Goal: Information Seeking & Learning: Learn about a topic

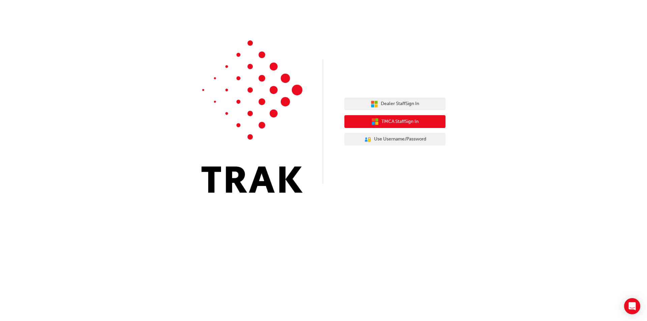
click at [416, 126] on button "TMCA Staff Sign In" at bounding box center [395, 121] width 101 height 13
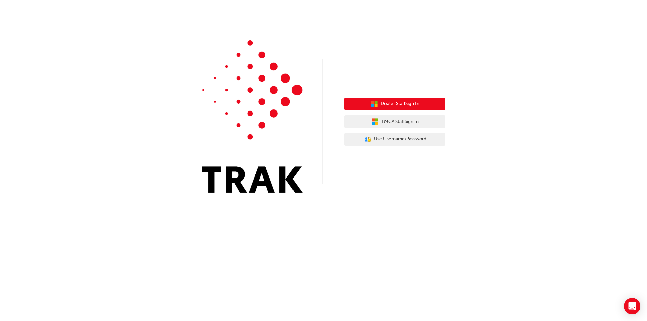
click at [371, 103] on icon "button" at bounding box center [372, 102] width 3 height 3
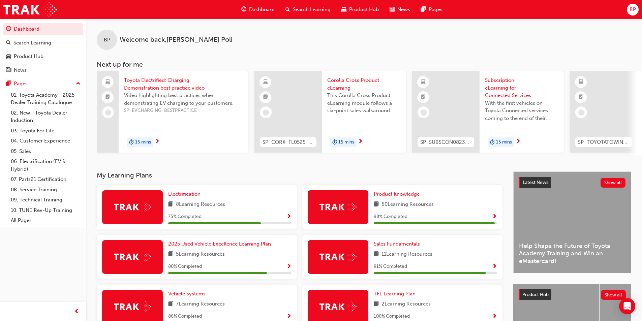
click at [341, 84] on span "Corolla Cross Product eLearning" at bounding box center [364, 84] width 74 height 15
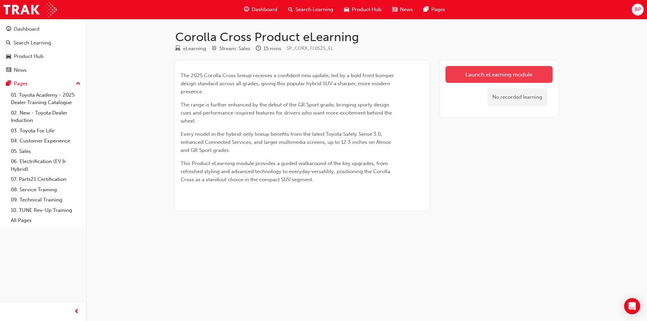
click at [492, 79] on link "Launch eLearning module" at bounding box center [499, 74] width 107 height 17
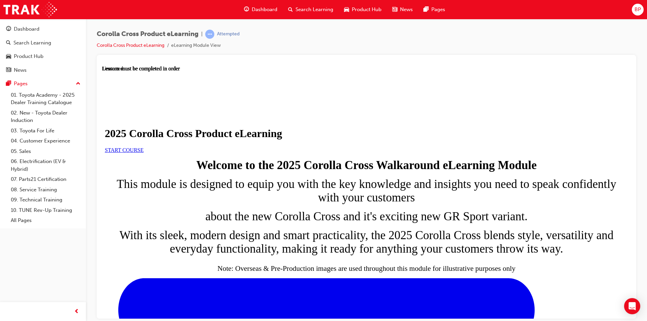
click at [144, 153] on span "START COURSE" at bounding box center [124, 150] width 39 height 6
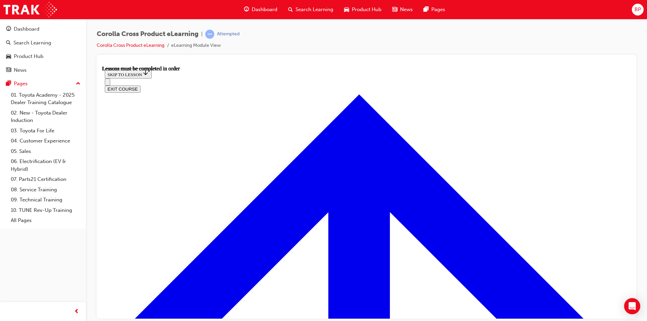
scroll to position [373, 0]
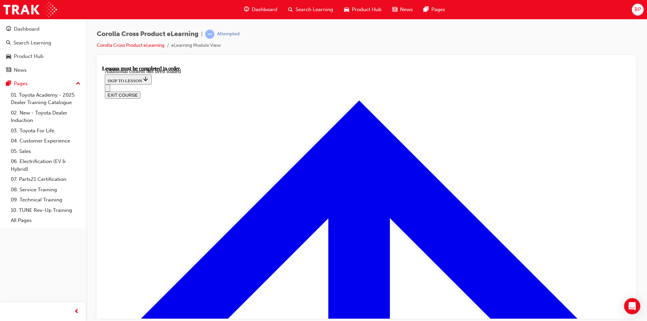
scroll to position [1120, 0]
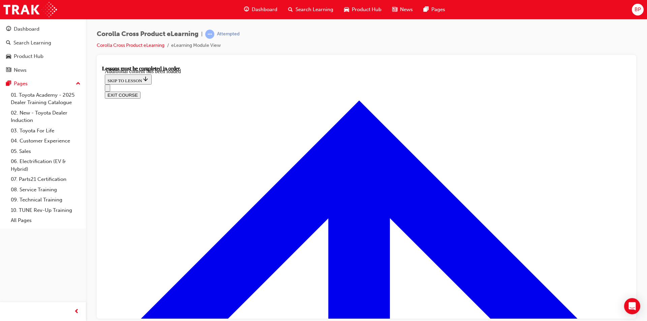
radio input "true"
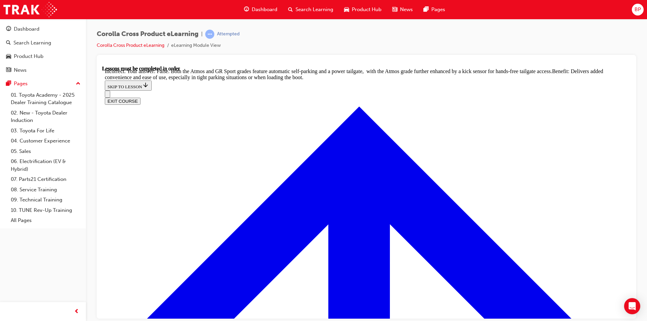
scroll to position [1442, 0]
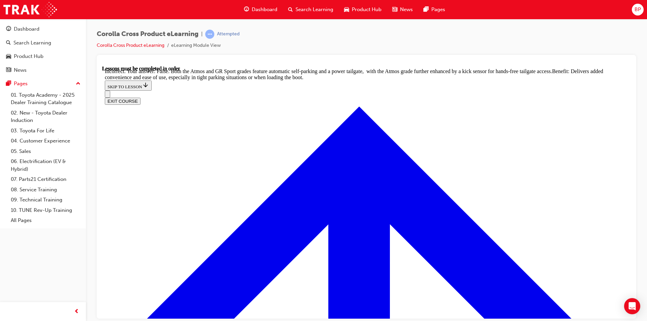
radio input "true"
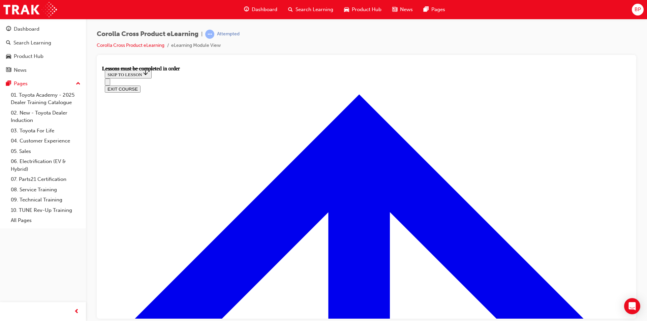
scroll to position [529, 0]
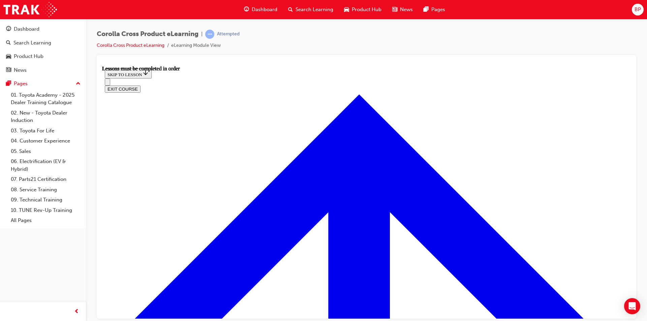
scroll to position [596, 0]
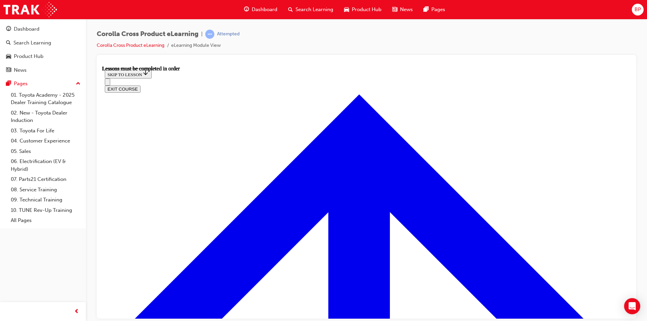
scroll to position [208, 0]
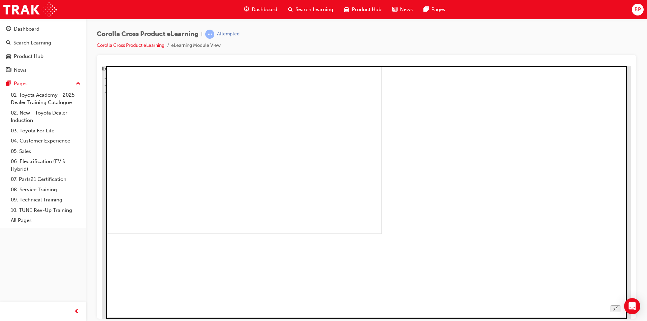
click at [618, 306] on icon "Unzoom image" at bounding box center [616, 308] width 4 height 4
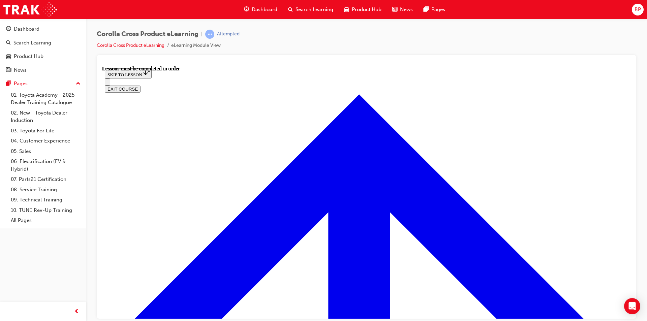
scroll to position [41, 0]
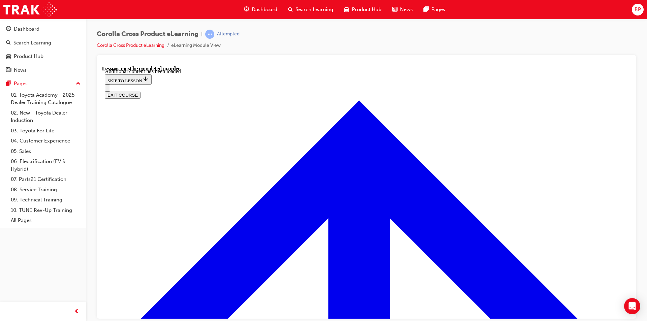
scroll to position [935, 0]
radio input "true"
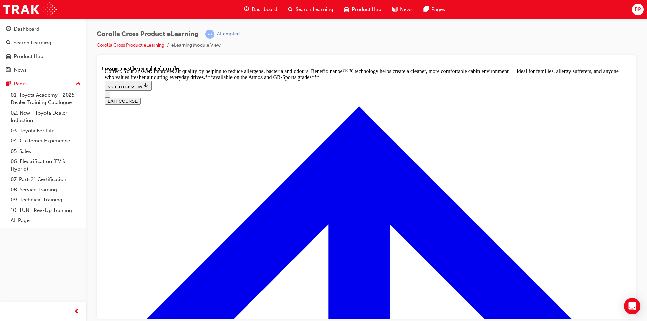
scroll to position [1339, 0]
radio input "true"
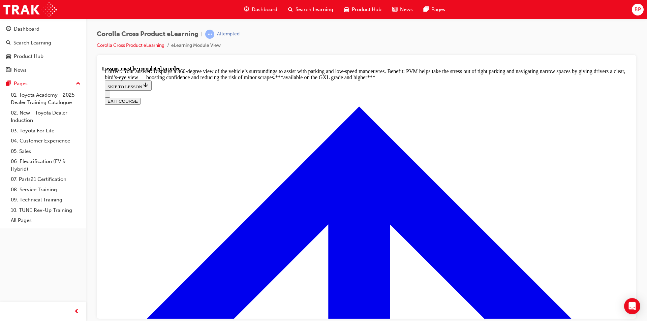
scroll to position [1481, 0]
drag, startPoint x: 366, startPoint y: 282, endPoint x: 363, endPoint y: 280, distance: 3.5
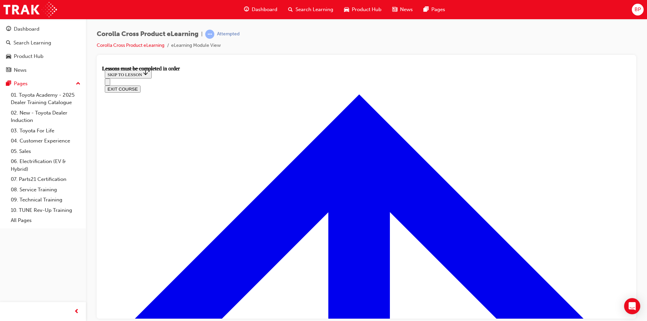
scroll to position [496, 0]
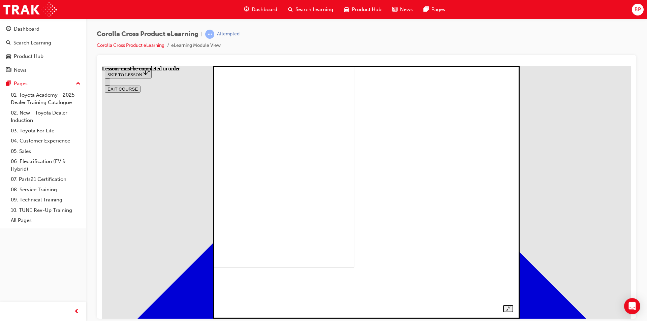
click at [513, 179] on div at bounding box center [366, 184] width 293 height 255
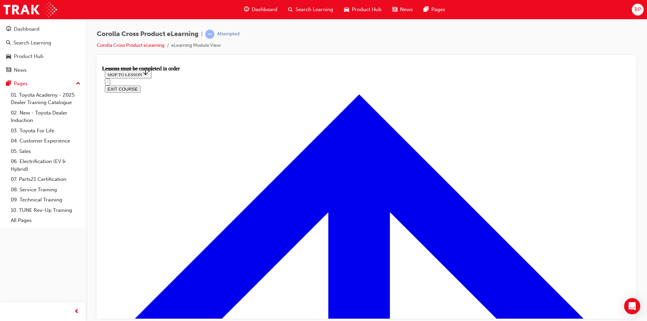
scroll to position [101, 0]
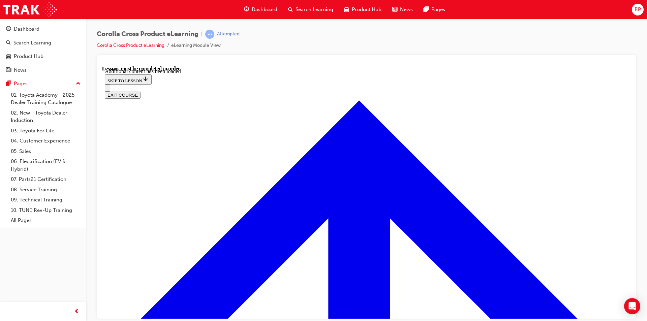
scroll to position [983, 0]
radio input "true"
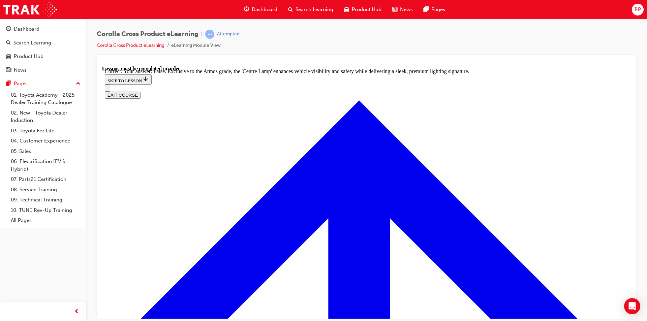
scroll to position [1182, 0]
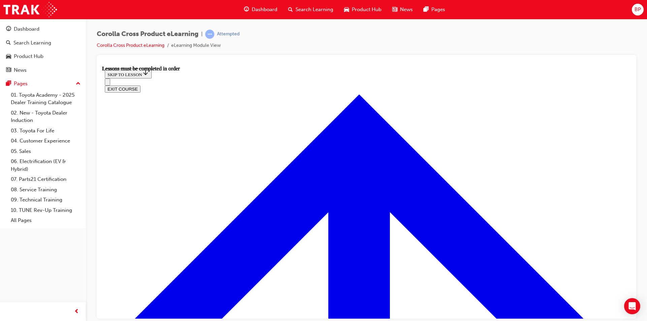
scroll to position [496, 0]
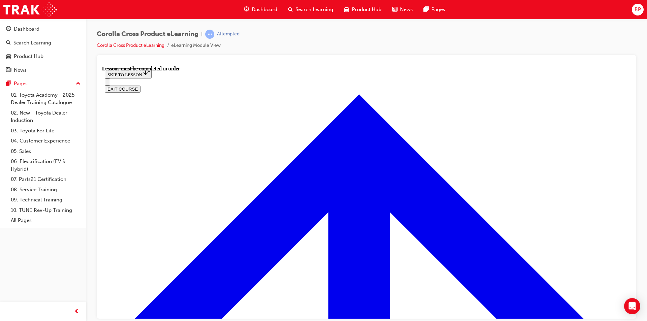
scroll to position [563, 0]
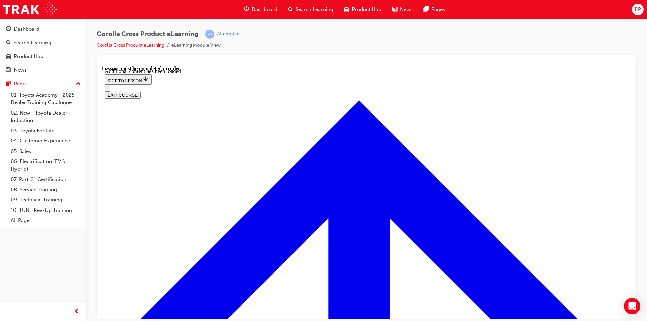
scroll to position [823, 0]
radio input "true"
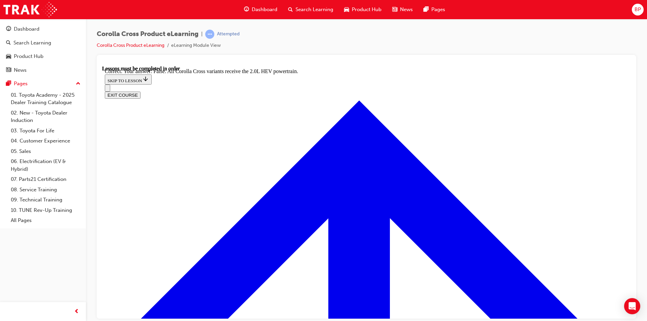
scroll to position [932, 0]
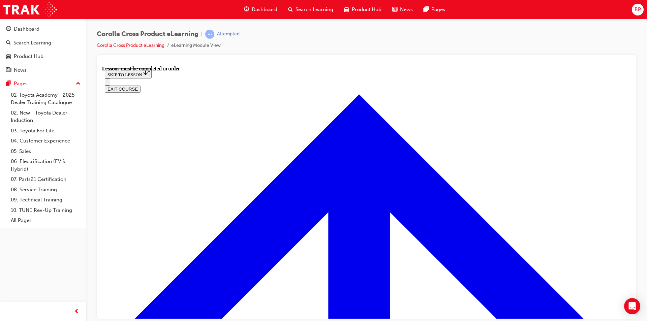
scroll to position [529, 0]
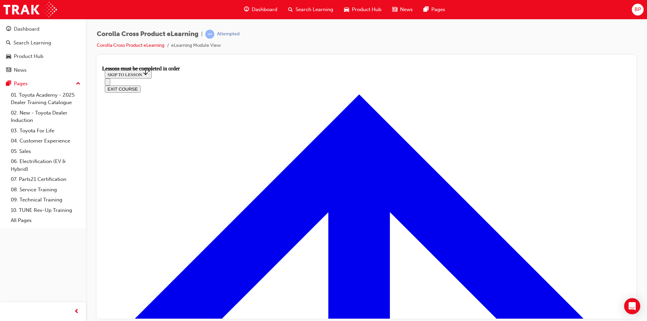
scroll to position [94, 0]
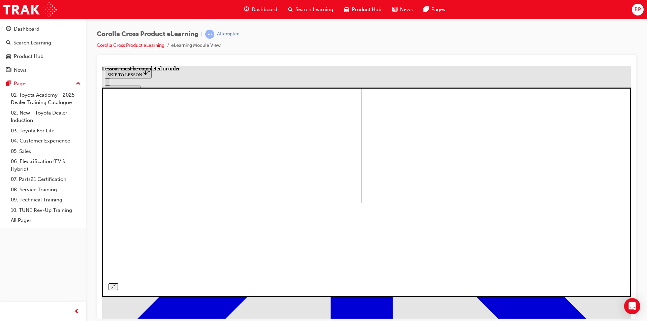
click at [362, 193] on img at bounding box center [97, 109] width 529 height 188
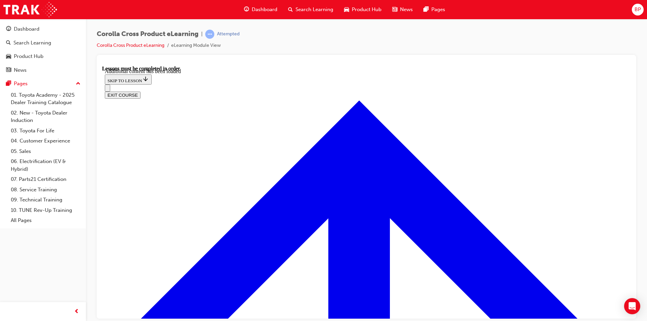
scroll to position [840, 0]
radio input "true"
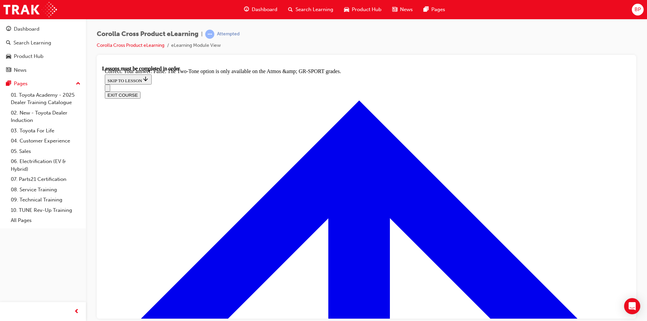
scroll to position [949, 0]
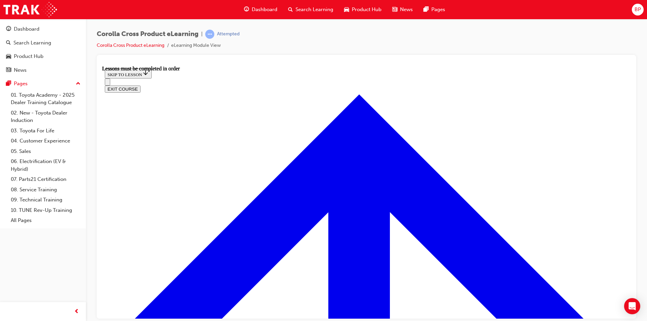
scroll to position [529, 0]
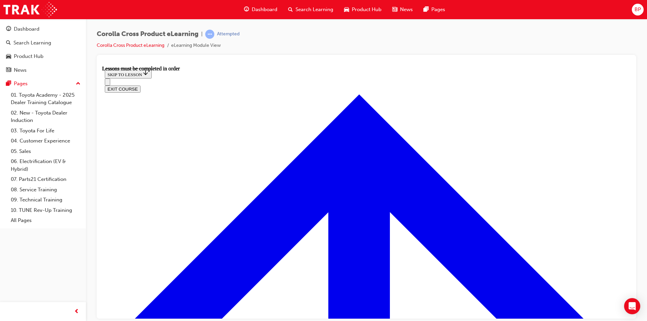
scroll to position [597, 0]
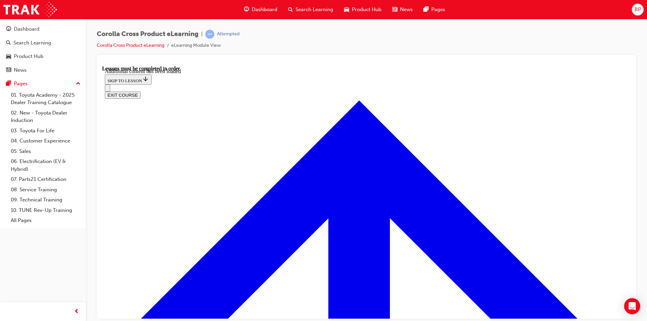
scroll to position [1043, 0]
radio input "true"
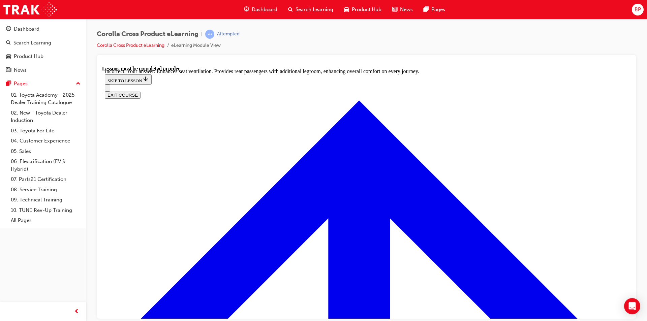
scroll to position [1202, 0]
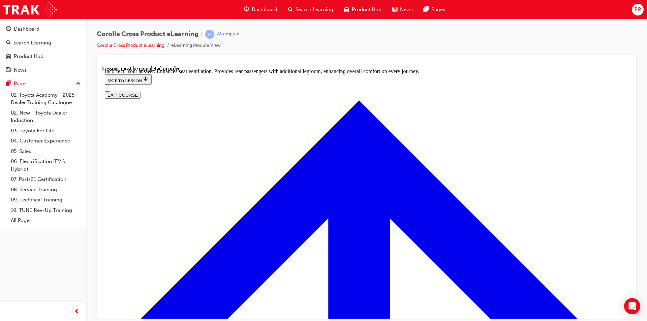
scroll to position [1054, 0]
radio input "true"
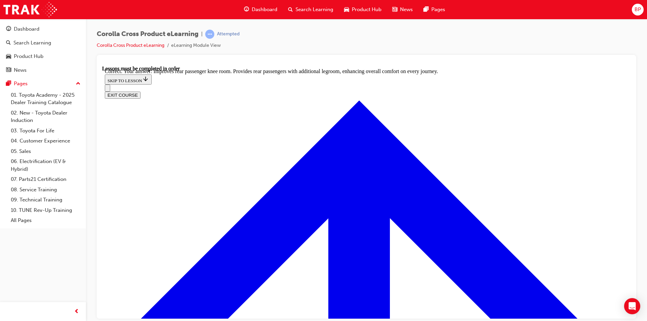
scroll to position [1246, 0]
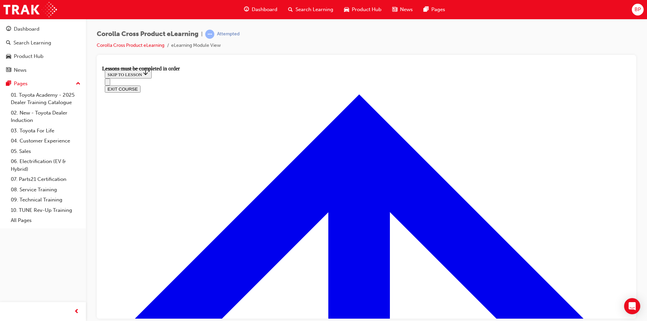
scroll to position [529, 0]
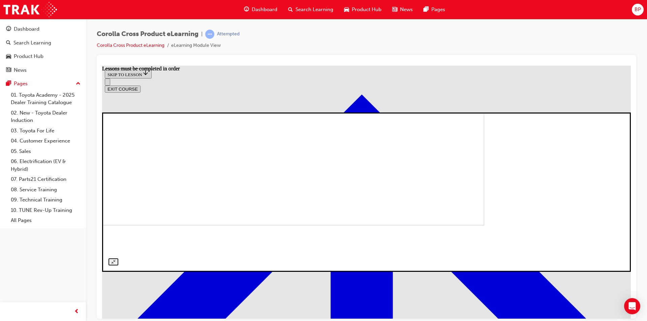
click at [270, 172] on img at bounding box center [219, 156] width 529 height 139
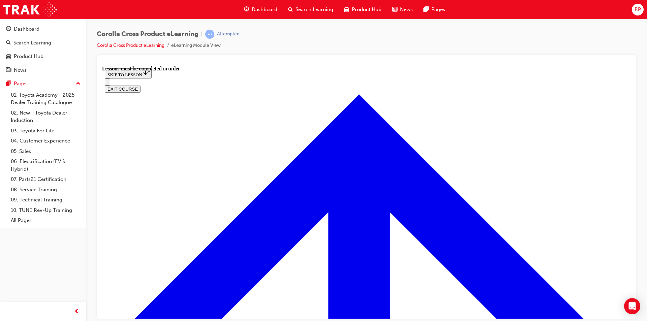
scroll to position [631, 0]
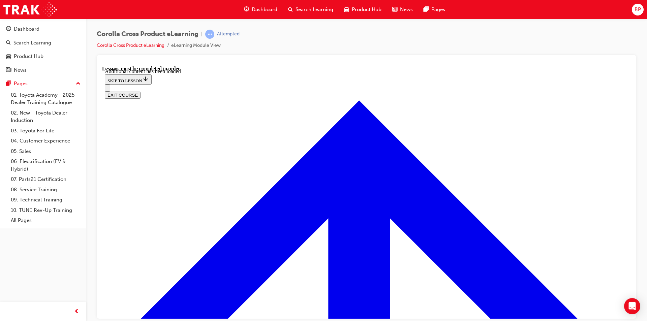
scroll to position [971, 0]
radio input "true"
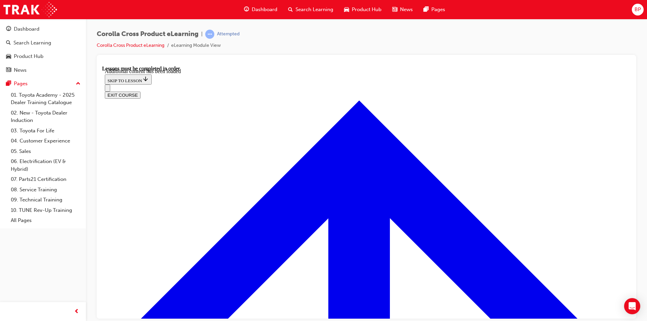
radio input "true"
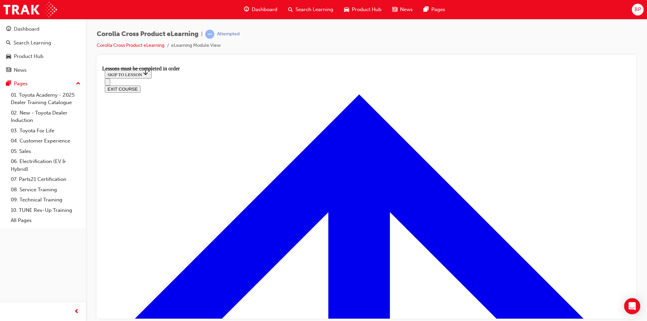
scroll to position [732, 0]
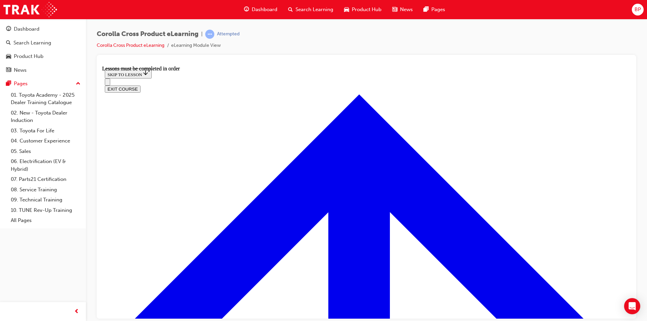
scroll to position [101, 0]
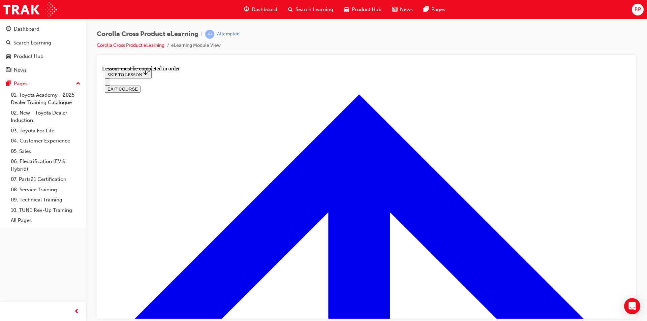
scroll to position [1305, 0]
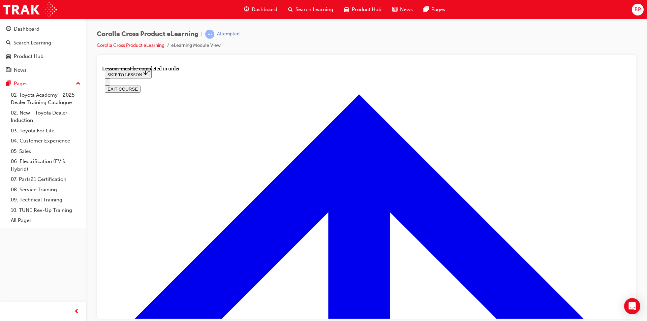
scroll to position [1170, 0]
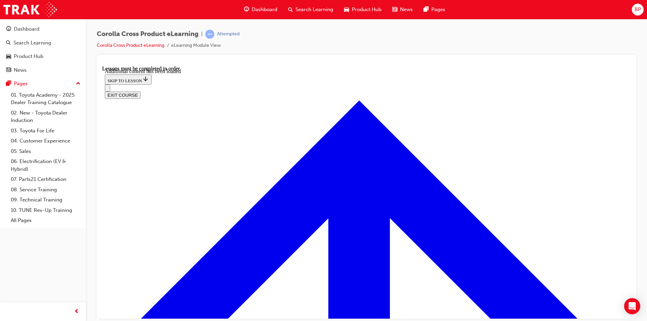
scroll to position [1688, 0]
checkbox input "true"
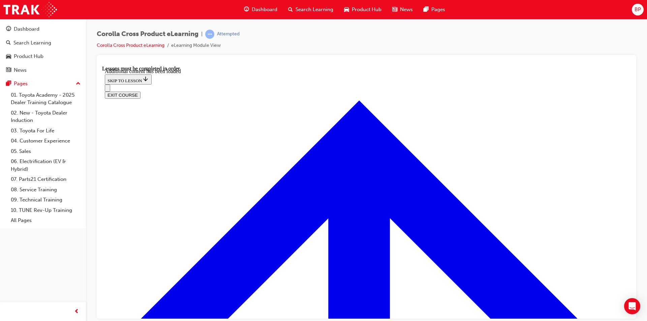
checkbox input "true"
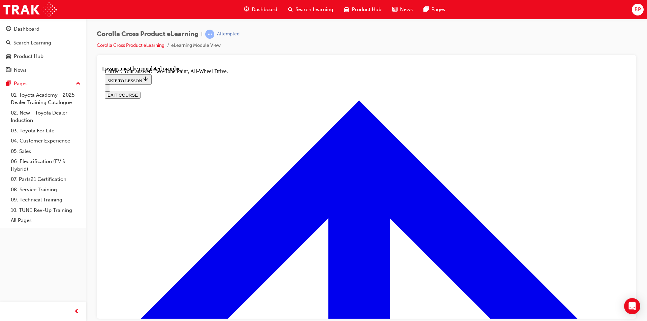
radio input "true"
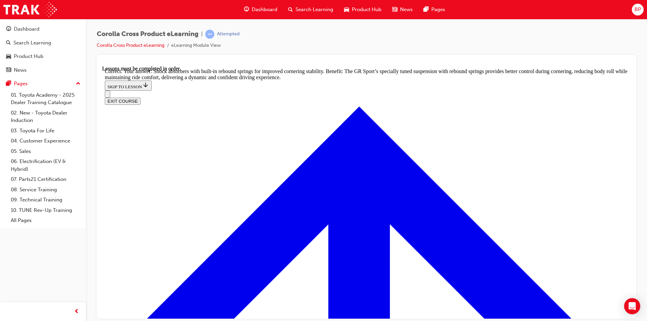
scroll to position [2139, 0]
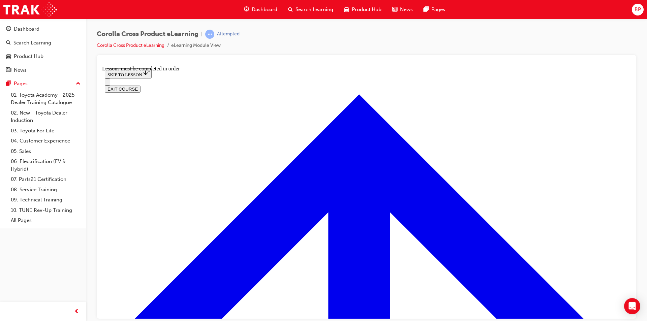
scroll to position [395, 0]
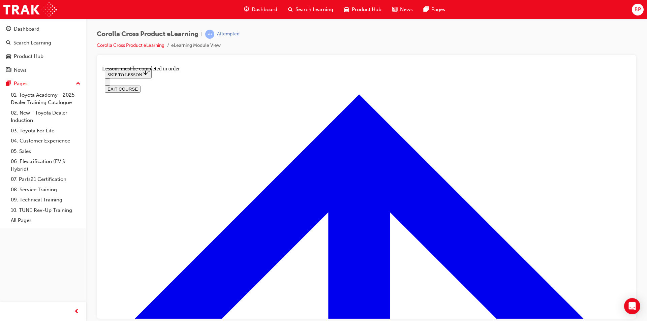
click at [141, 85] on button "EXIT COURSE" at bounding box center [123, 88] width 36 height 7
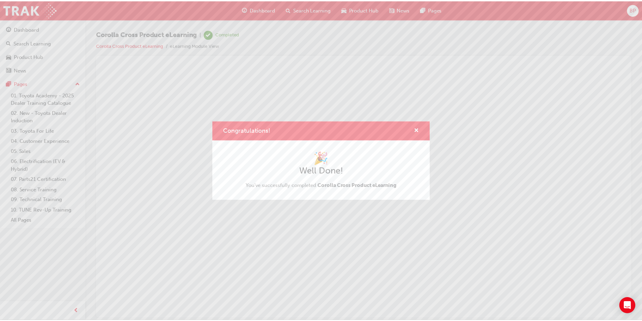
scroll to position [0, 0]
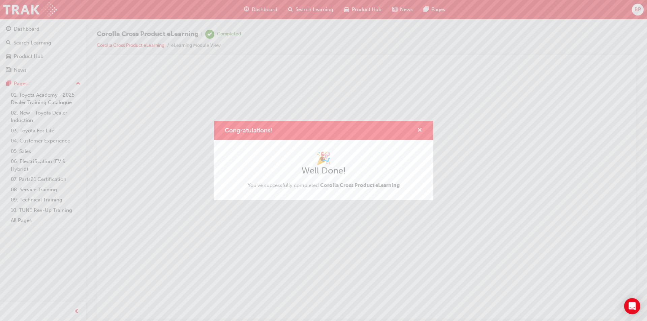
click at [422, 129] on span "cross-icon" at bounding box center [419, 131] width 5 height 6
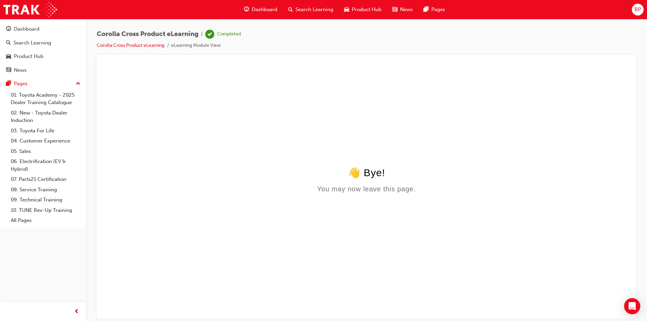
click at [361, 11] on span "Product Hub" at bounding box center [367, 10] width 30 height 8
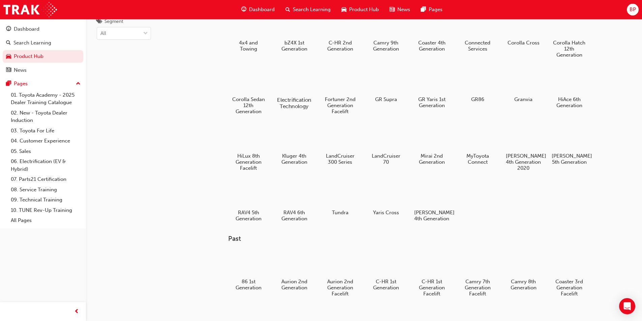
scroll to position [67, 0]
